Goal: Information Seeking & Learning: Learn about a topic

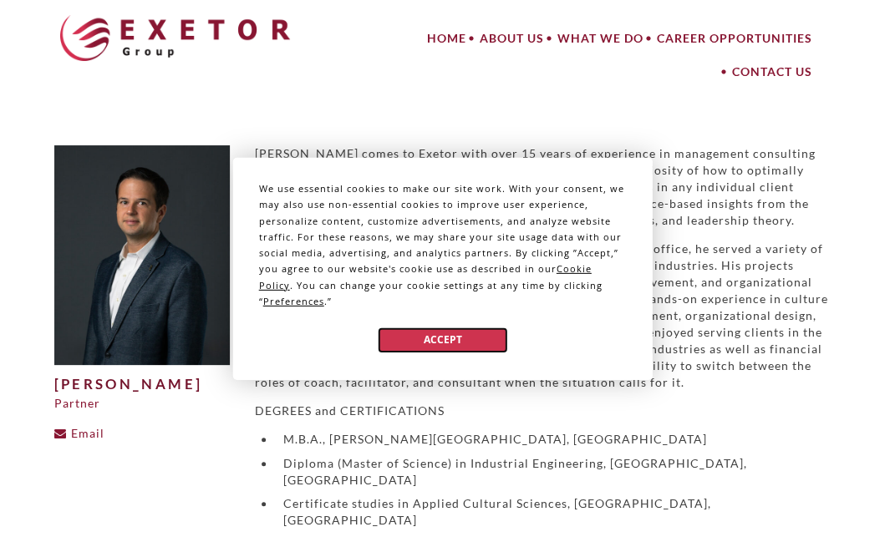
click at [433, 342] on button "Accept" at bounding box center [442, 340] width 129 height 24
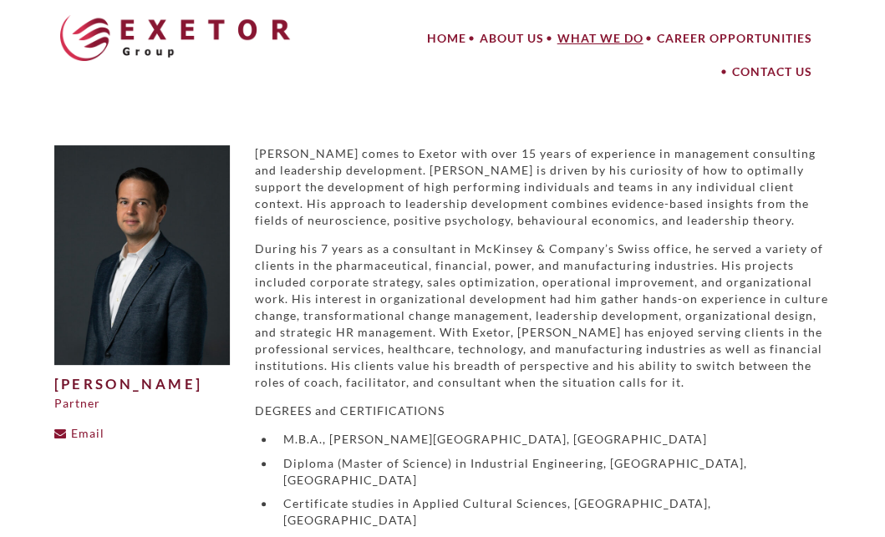
click at [585, 38] on link "What We Do" at bounding box center [599, 38] width 99 height 33
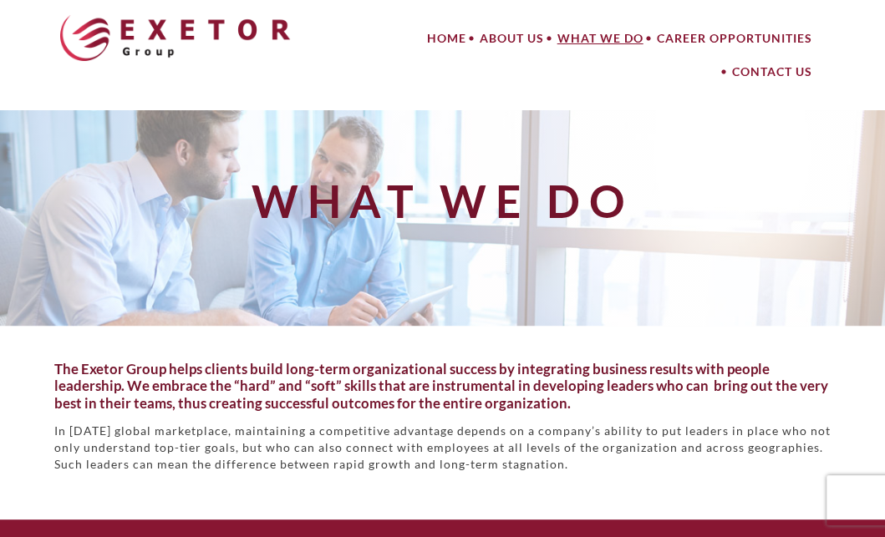
click at [585, 38] on link "What We Do" at bounding box center [599, 38] width 99 height 33
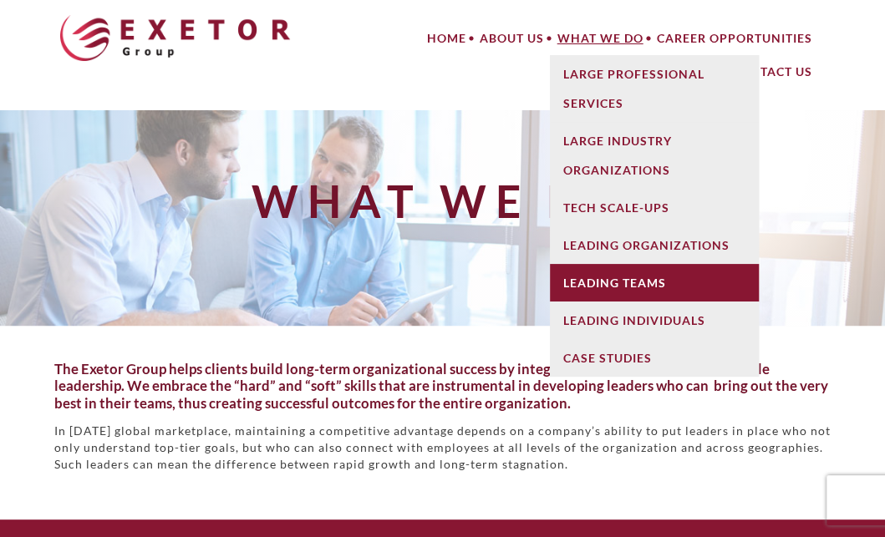
click at [607, 285] on link "Leading Teams" at bounding box center [654, 283] width 209 height 38
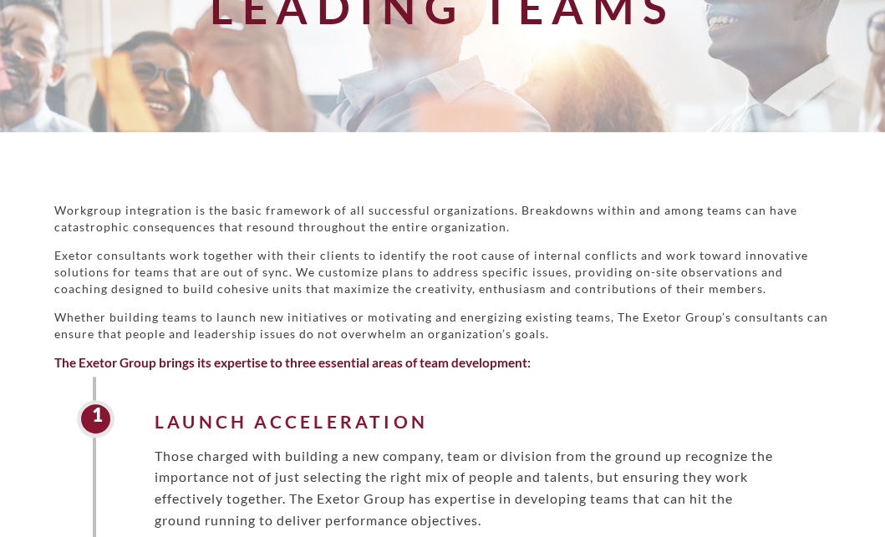
scroll to position [276, 0]
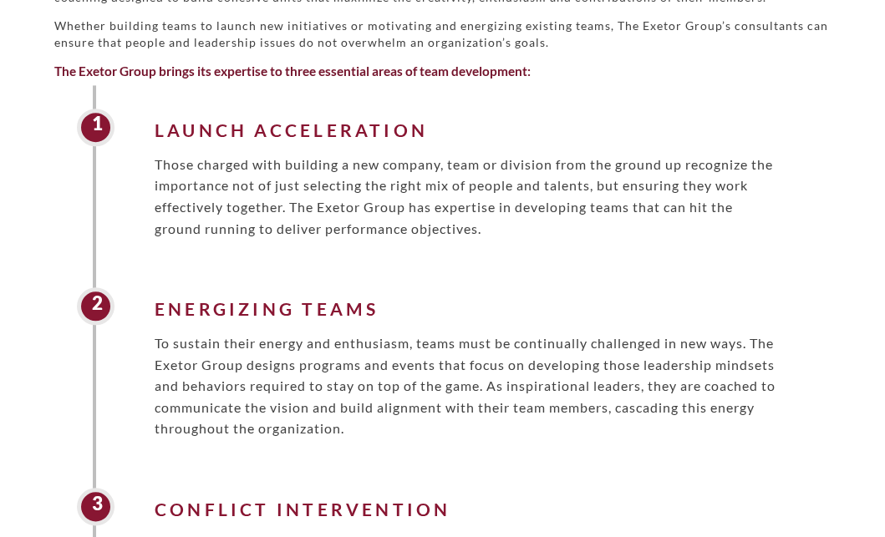
scroll to position [486, 0]
click at [765, 465] on div "1 Launch Acceleration Those charged with building a new company, team or divisi…" at bounding box center [442, 396] width 699 height 625
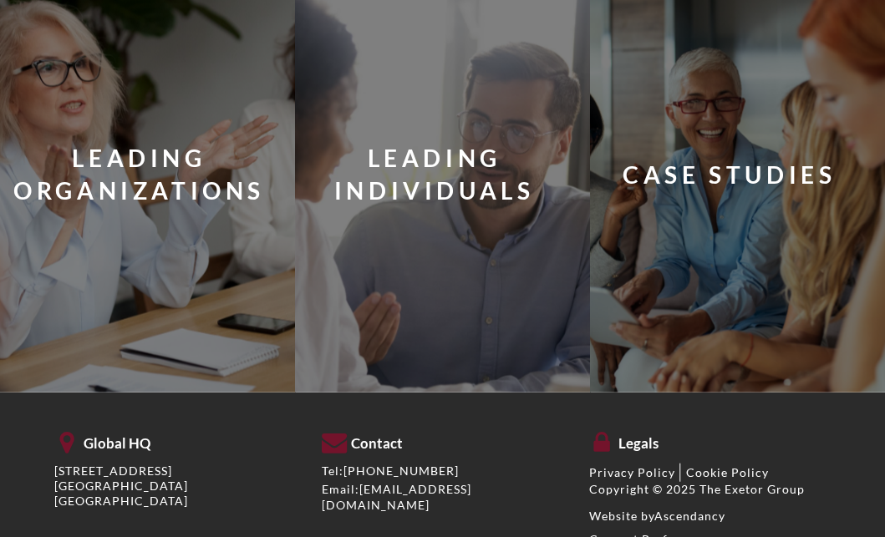
scroll to position [1437, 0]
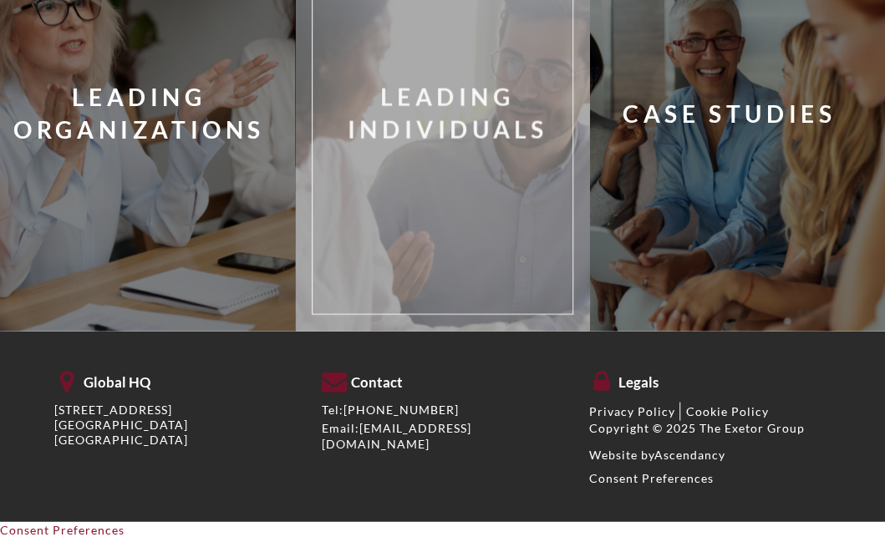
click at [487, 107] on div "Leading Individuals" at bounding box center [447, 113] width 298 height 65
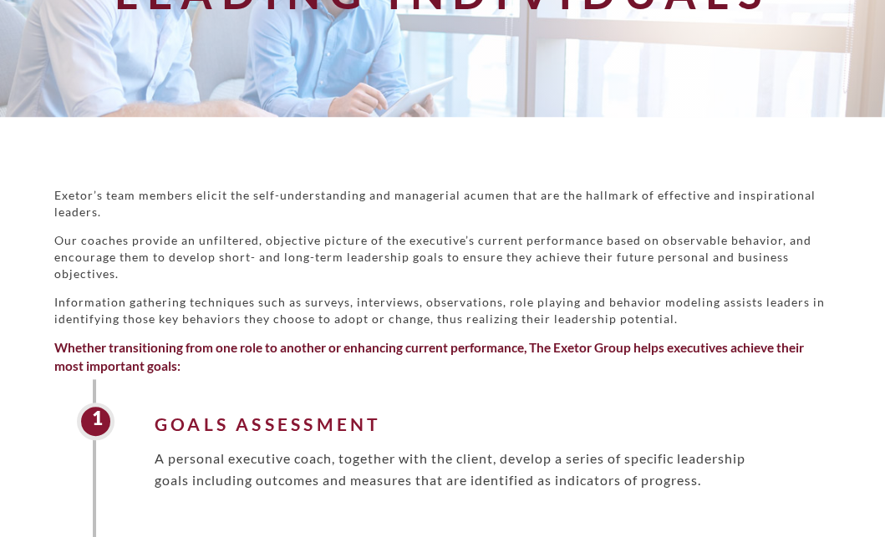
scroll to position [204, 0]
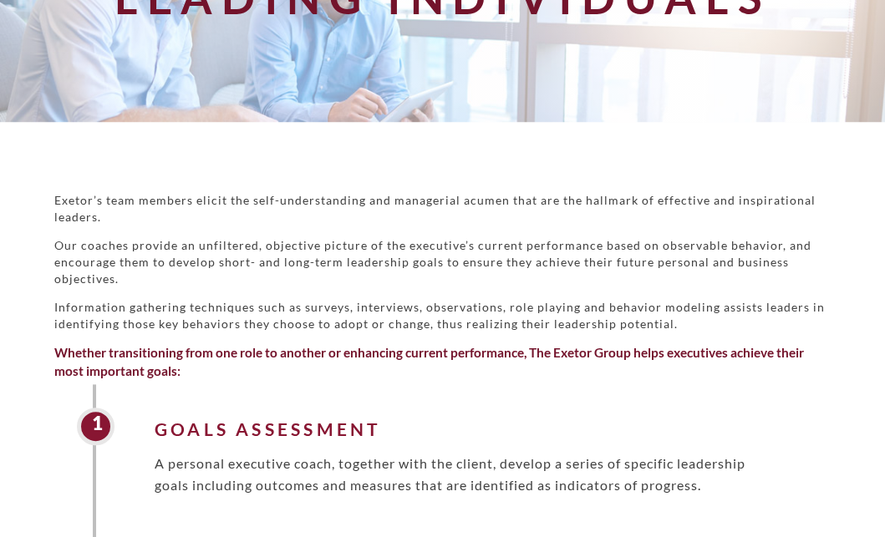
click at [745, 462] on p "A personal executive coach, together with the client, develop a series of speci…" at bounding box center [468, 474] width 626 height 43
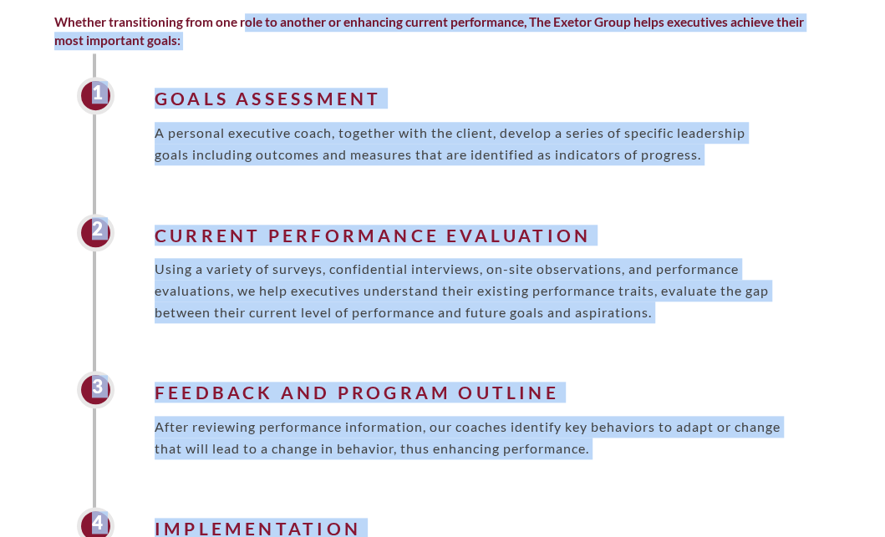
scroll to position [381, 0]
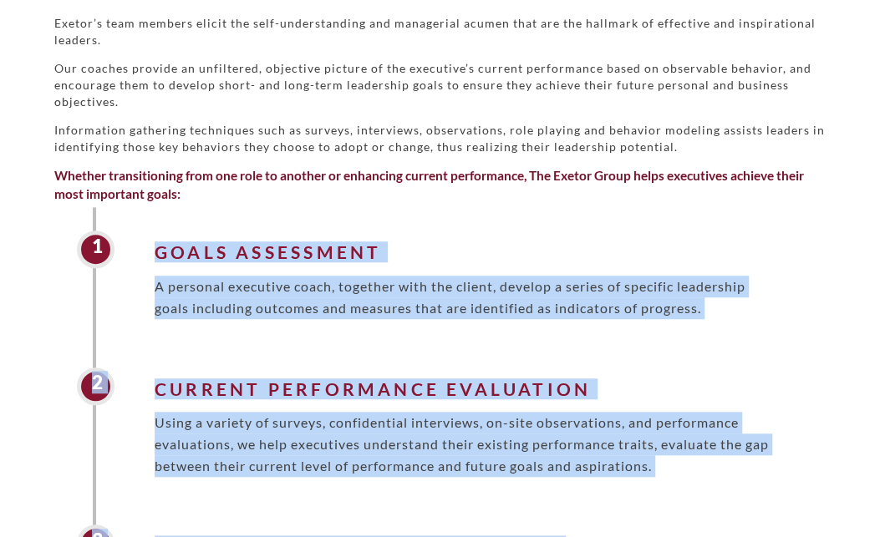
drag, startPoint x: 629, startPoint y: 306, endPoint x: 154, endPoint y: 246, distance: 479.3
copy div "Goals Assessment A personal executive coach, together with the client, develop …"
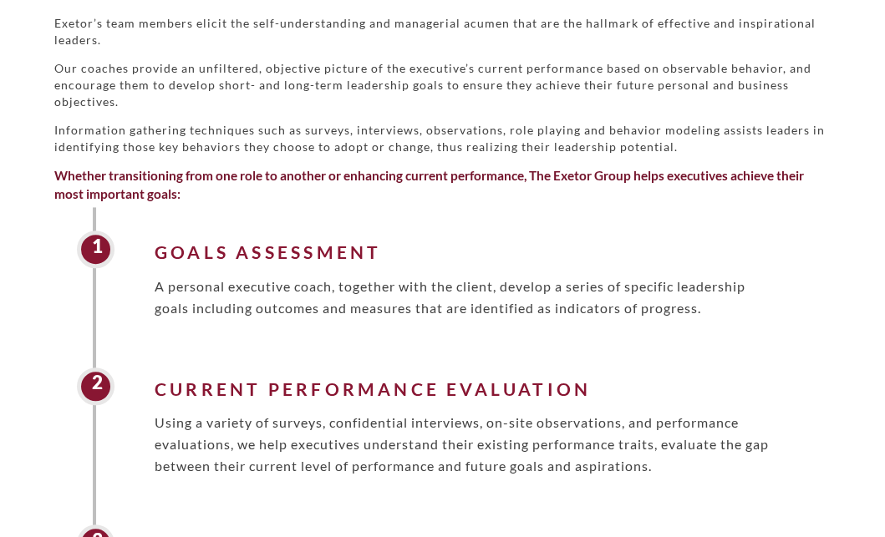
click at [586, 200] on h6 "Whether transitioning from one role to another or enhancing current performance…" at bounding box center [442, 185] width 777 height 36
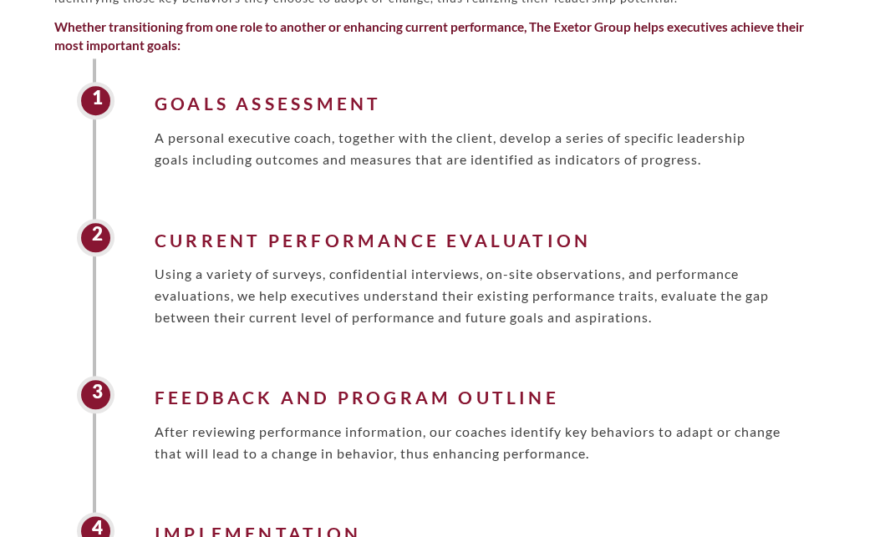
scroll to position [537, 0]
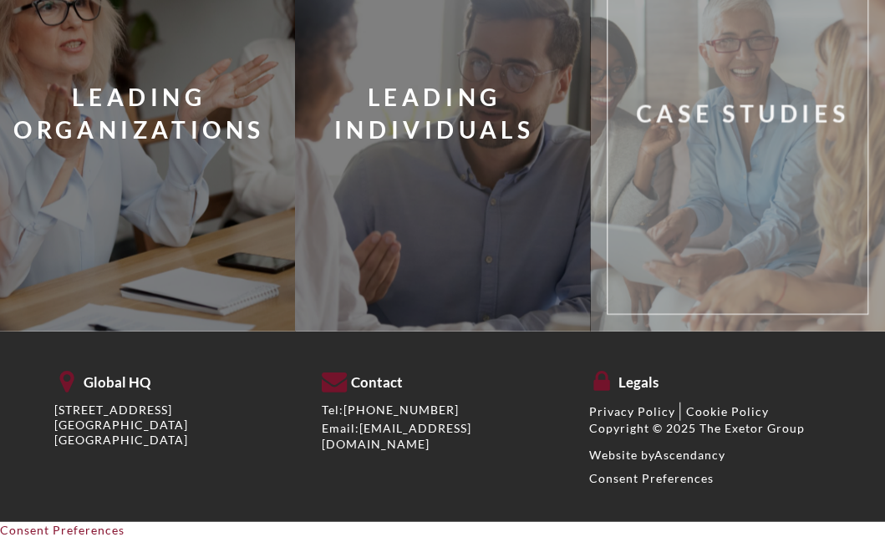
click at [692, 118] on div "Case Studies" at bounding box center [742, 114] width 213 height 33
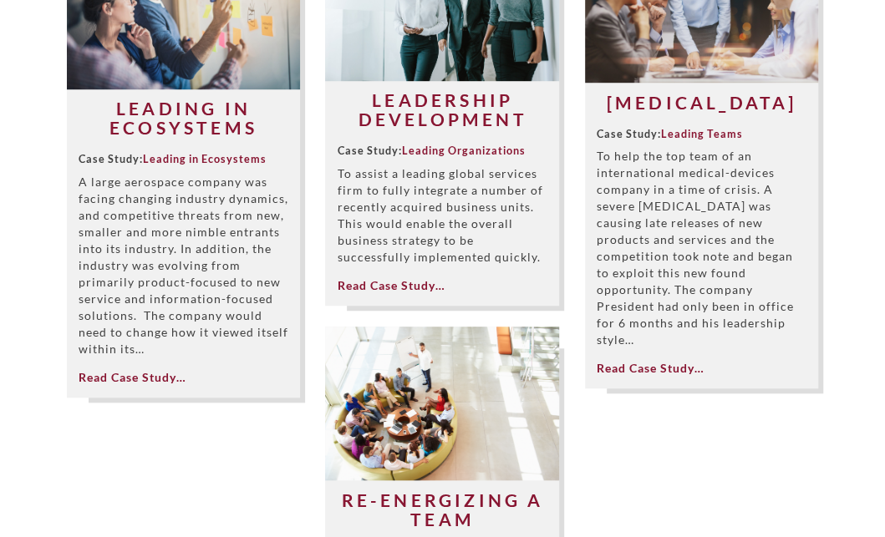
scroll to position [435, 0]
